Goal: Transaction & Acquisition: Purchase product/service

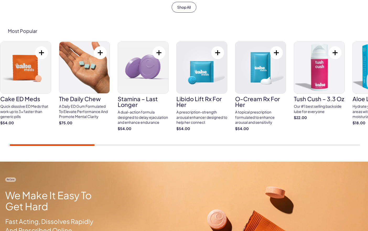
scroll to position [294, 0]
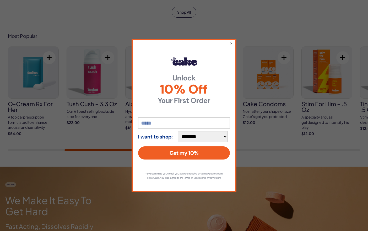
click at [233, 40] on div "**********" at bounding box center [184, 115] width 105 height 153
click at [232, 41] on button "×" at bounding box center [231, 43] width 3 height 6
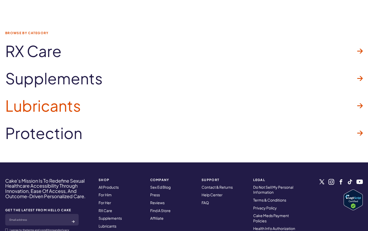
scroll to position [1558, 0]
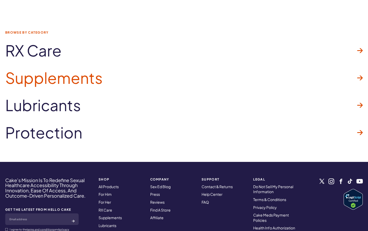
click at [152, 83] on link "Supplements" at bounding box center [184, 77] width 358 height 27
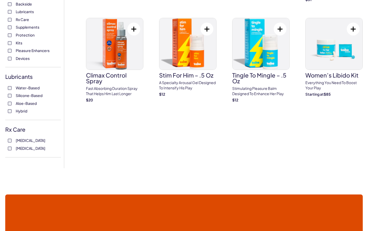
scroll to position [135, 0]
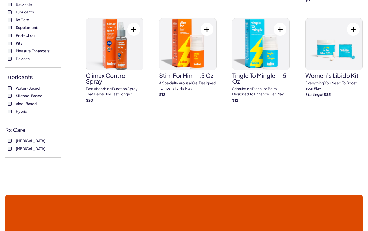
click at [22, 61] on span "Devices" at bounding box center [23, 58] width 14 height 7
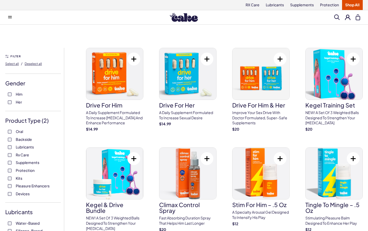
click at [15, 161] on label "Supplements" at bounding box center [33, 162] width 50 height 5
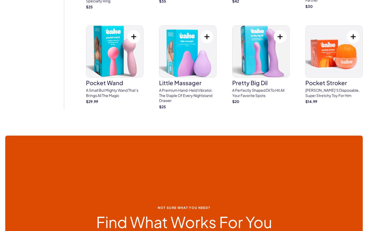
scroll to position [427, 0]
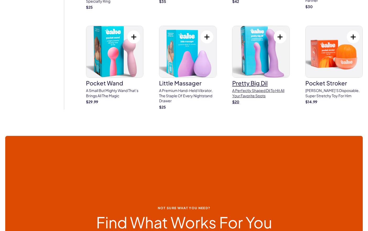
click at [253, 92] on p "A perfectly shaped Dil to hit all your favorite spots" at bounding box center [261, 93] width 57 height 10
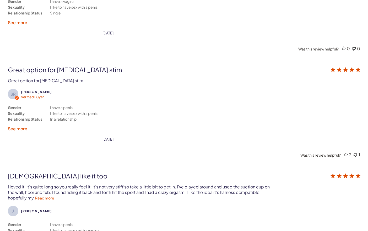
scroll to position [1213, 0]
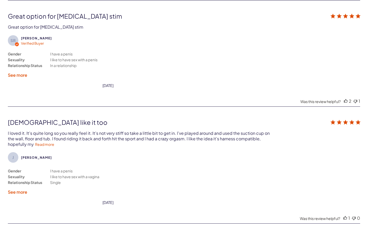
click at [273, 91] on div "B B Gender Sexuality Relationship Status I have a penis I like to have sex with…" at bounding box center [184, 70] width 353 height 627
